Goal: Transaction & Acquisition: Purchase product/service

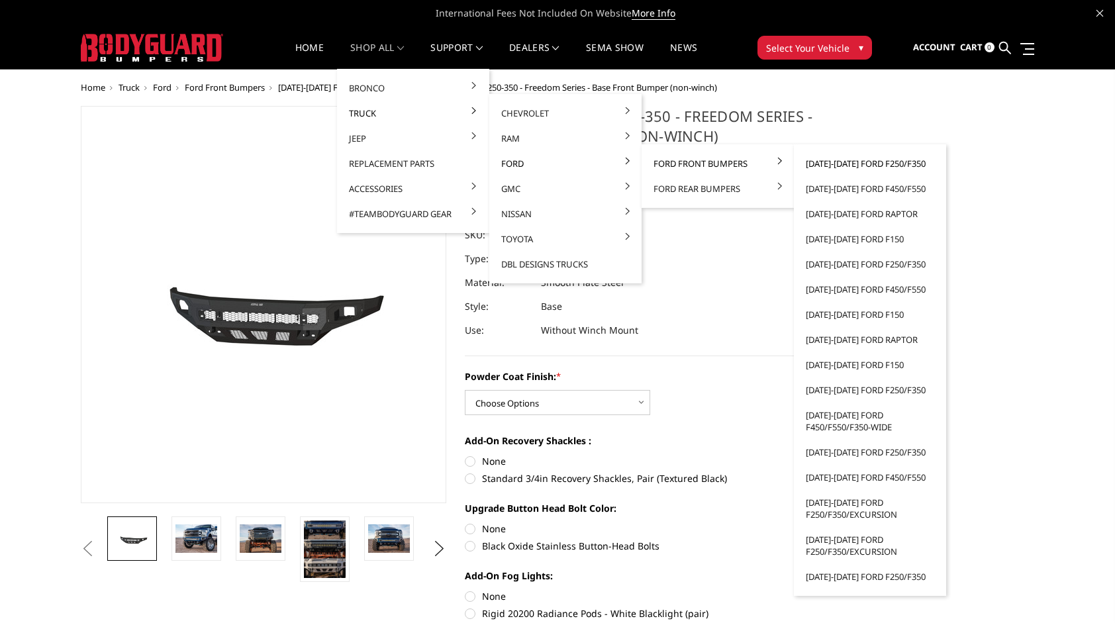
click at [902, 156] on link "[DATE]-[DATE] Ford F250/F350" at bounding box center [870, 163] width 142 height 25
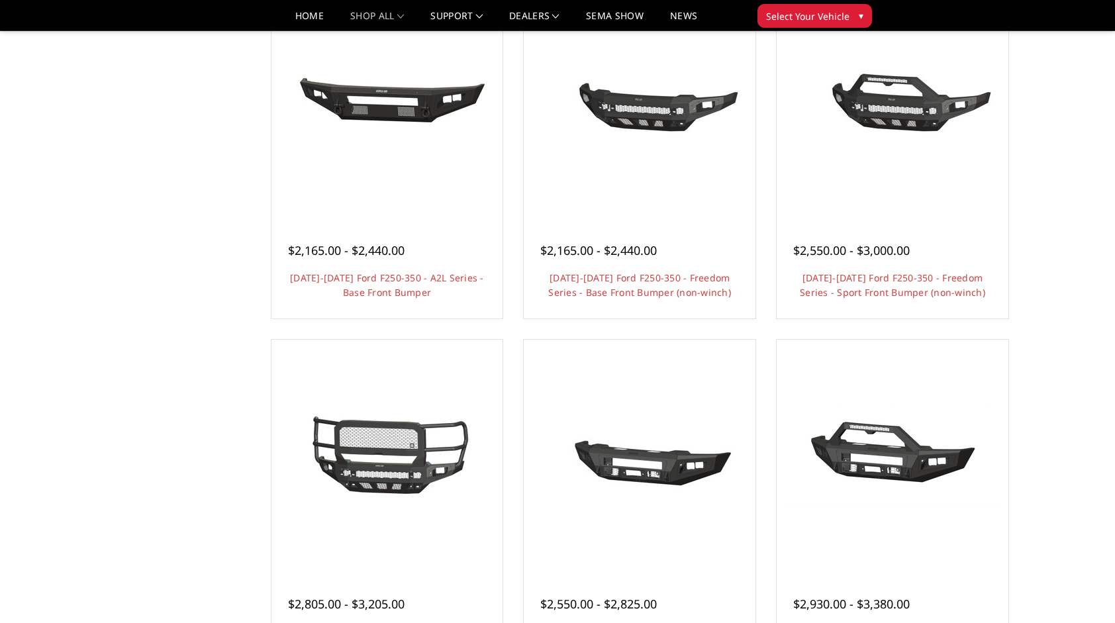
scroll to position [596, 0]
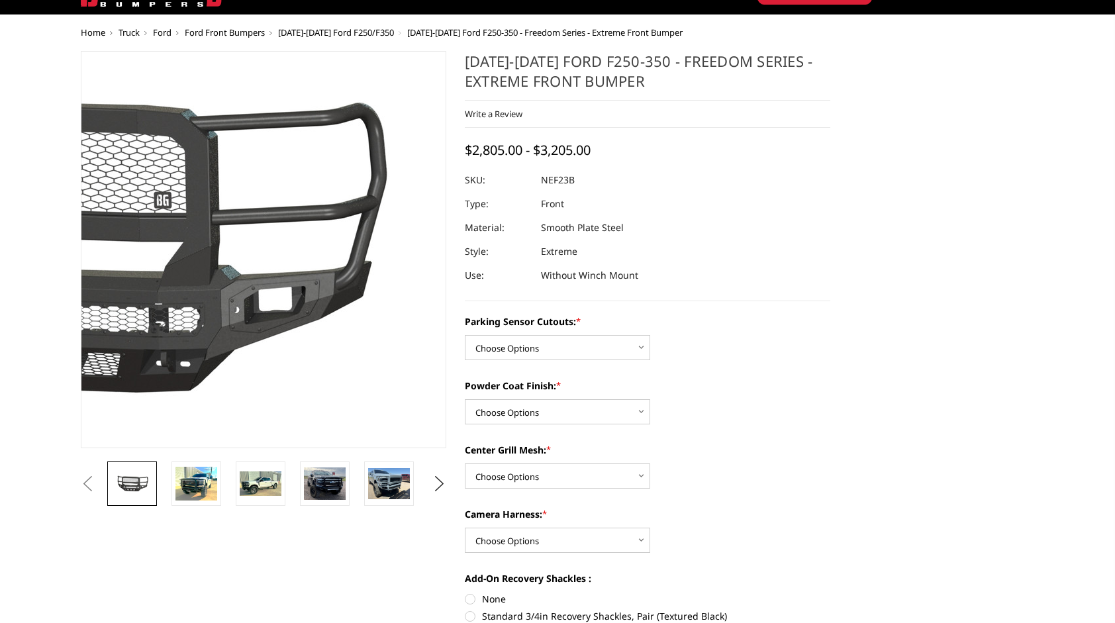
scroll to position [66, 0]
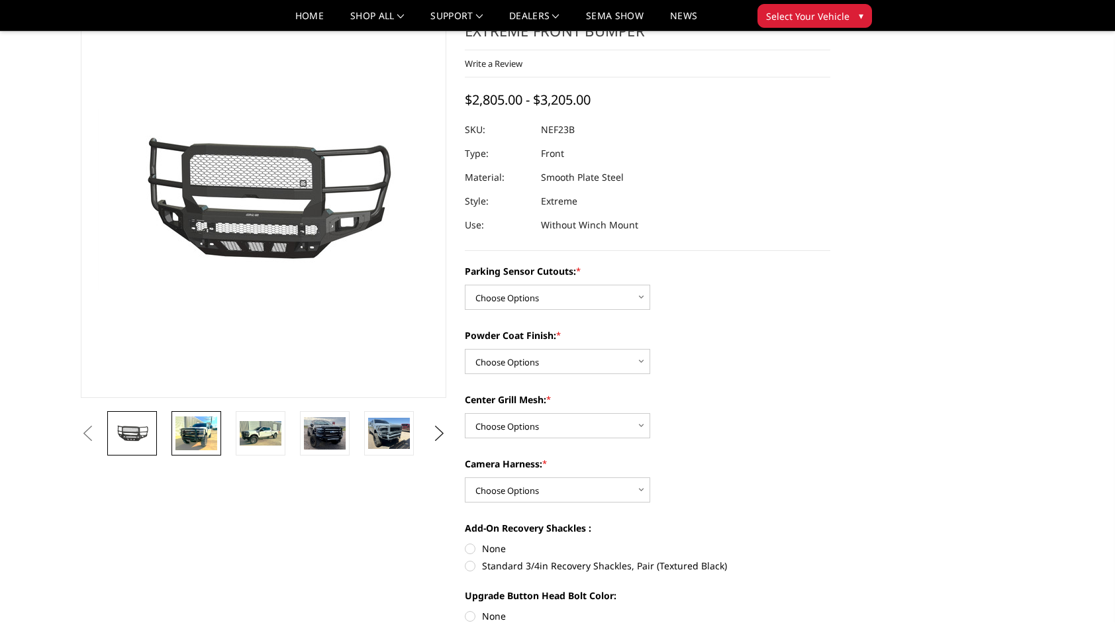
click at [199, 434] on img at bounding box center [196, 433] width 42 height 34
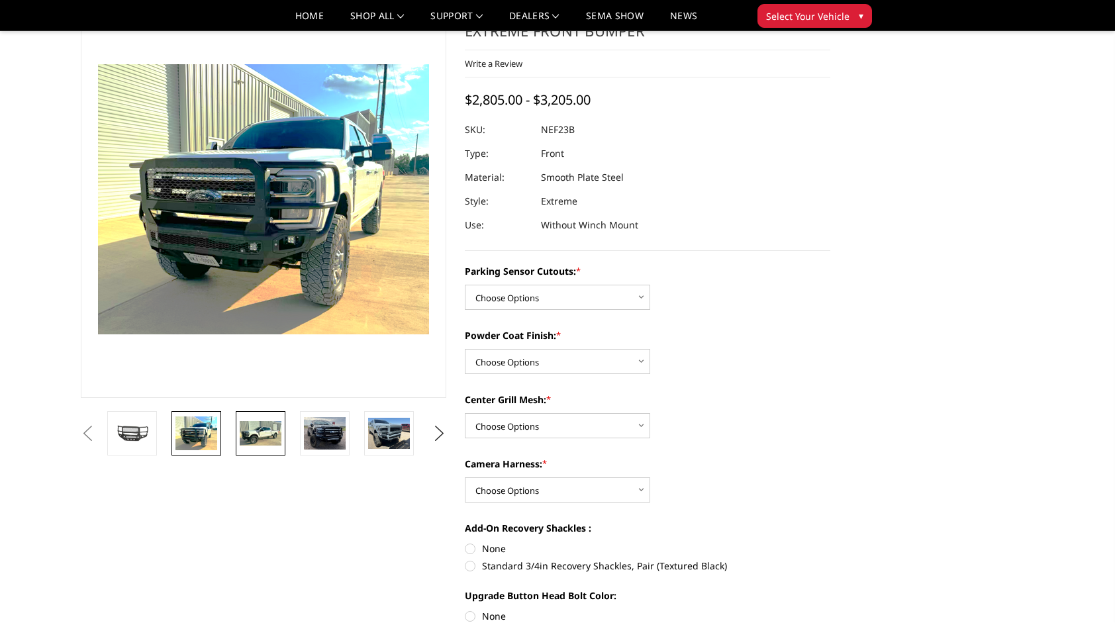
click at [258, 444] on img at bounding box center [261, 433] width 42 height 25
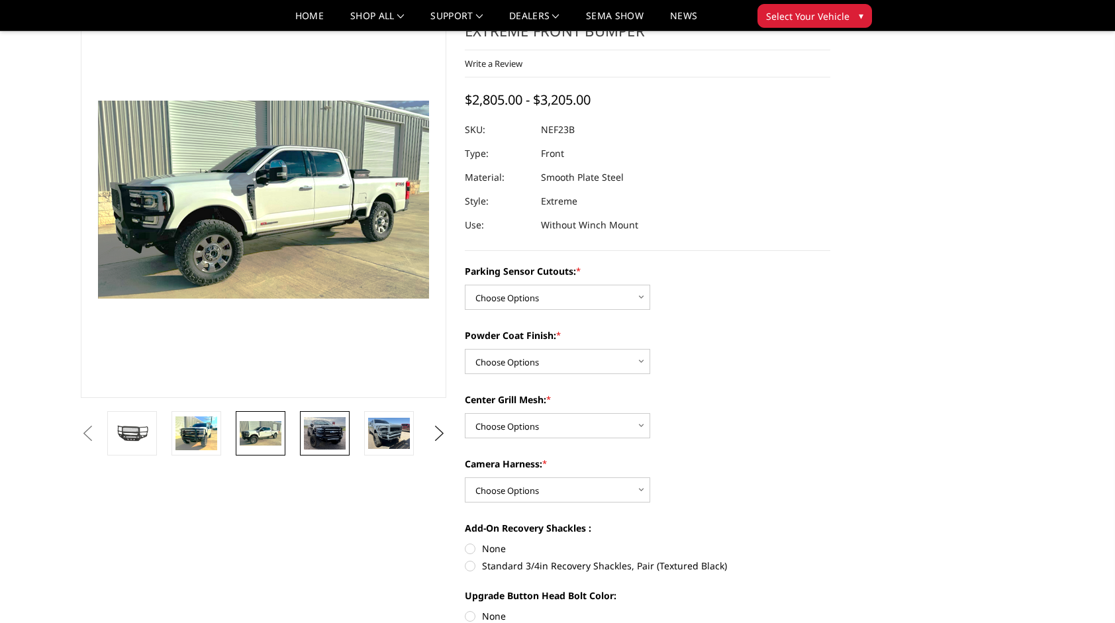
click at [328, 436] on img at bounding box center [325, 433] width 42 height 32
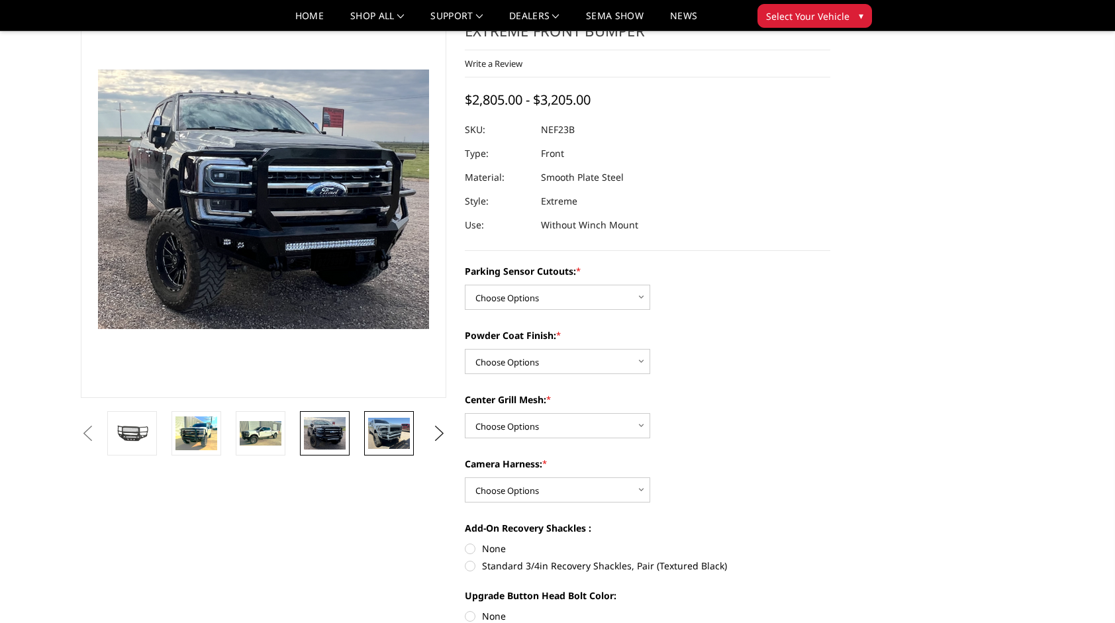
click at [397, 424] on img at bounding box center [389, 433] width 42 height 31
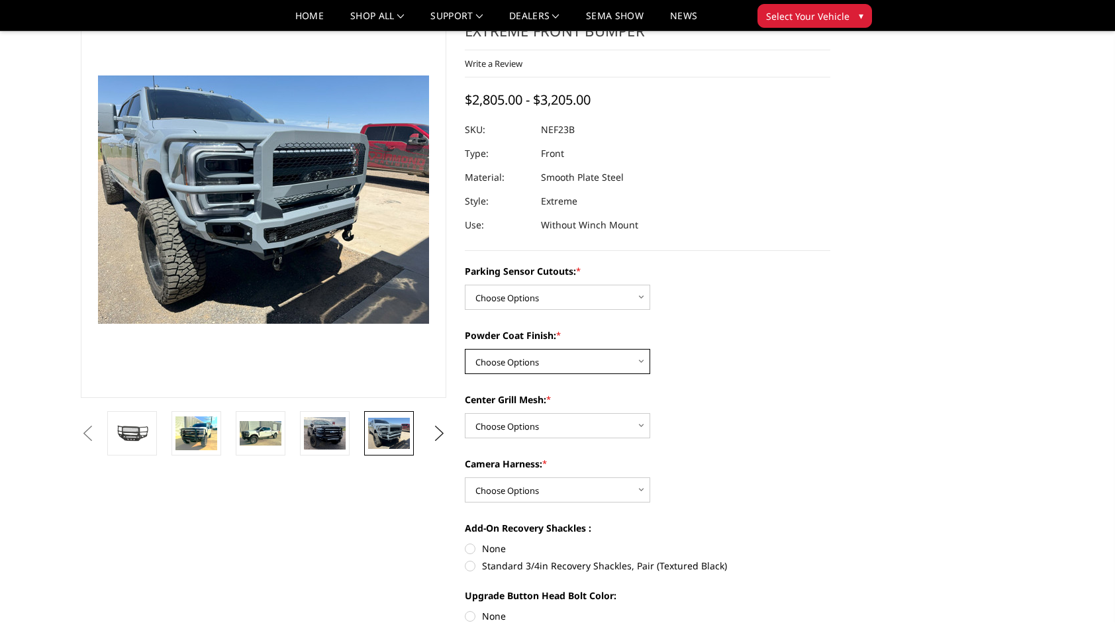
click at [508, 354] on select "Choose Options Bare Metal Textured Black Powder Coat" at bounding box center [557, 361] width 185 height 25
click at [508, 355] on select "Choose Options Bare Metal Textured Black Powder Coat" at bounding box center [557, 361] width 185 height 25
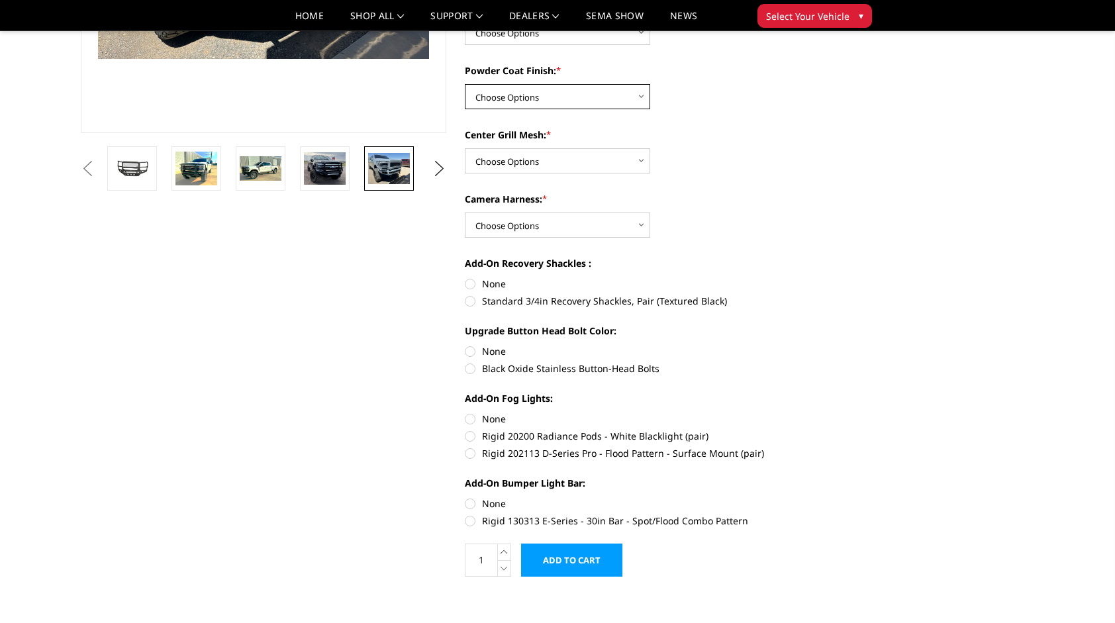
scroll to position [0, 0]
